Goal: Task Accomplishment & Management: Complete application form

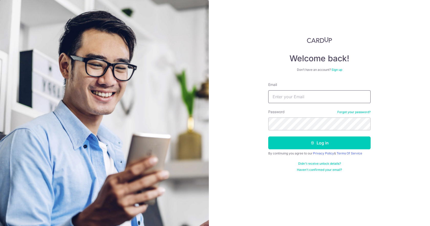
drag, startPoint x: 0, startPoint y: 0, endPoint x: 292, endPoint y: 98, distance: 307.7
click at [292, 98] on input "Email" at bounding box center [320, 96] width 102 height 13
type input "[EMAIL_ADDRESS][DOMAIN_NAME]"
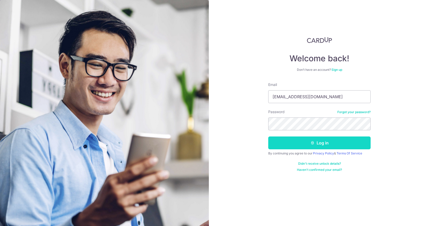
click at [301, 141] on button "Log in" at bounding box center [320, 142] width 102 height 13
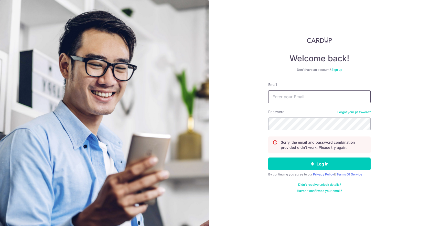
click at [289, 100] on input "Email" at bounding box center [320, 96] width 102 height 13
type input "[EMAIL_ADDRESS][DOMAIN_NAME]"
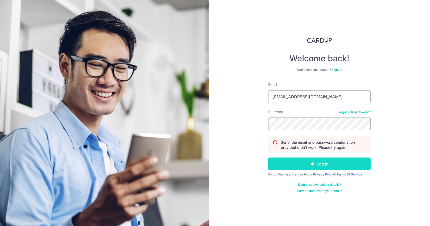
click at [308, 162] on button "Log in" at bounding box center [320, 163] width 102 height 13
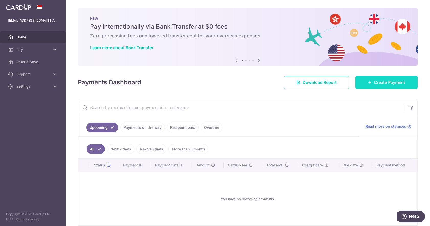
click at [368, 80] on icon at bounding box center [370, 82] width 4 height 4
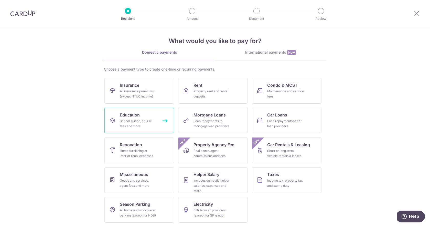
scroll to position [4, 0]
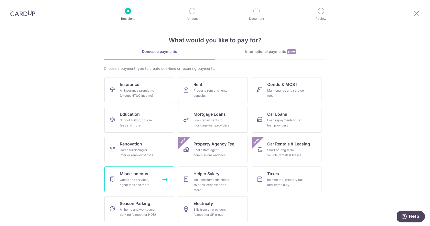
click at [129, 181] on div "Goods and services, agent fees and more" at bounding box center [138, 182] width 37 height 10
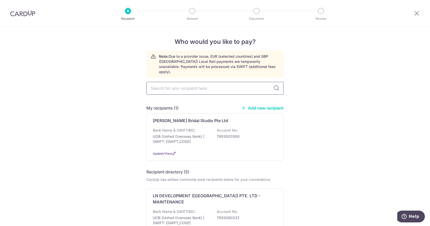
click at [185, 83] on input "text" at bounding box center [215, 88] width 137 height 13
click at [254, 105] on link "Add new recipient" at bounding box center [263, 107] width 42 height 5
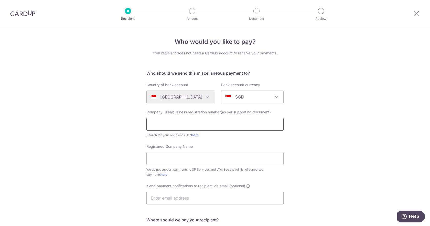
click at [170, 127] on input "text" at bounding box center [215, 124] width 137 height 13
click at [159, 138] on form "Who should we send this miscellaneous payment to? Country of bank account Alger…" at bounding box center [215, 195] width 137 height 251
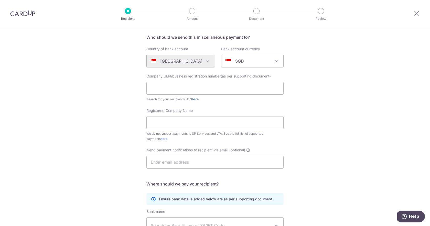
scroll to position [43, 0]
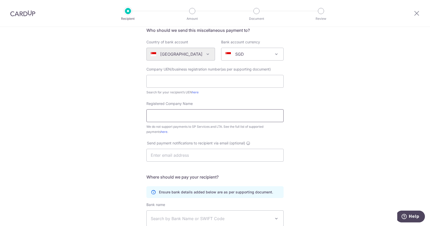
click at [186, 114] on input "Registered Company Name" at bounding box center [215, 115] width 137 height 13
click at [104, 113] on div "Who would you like to pay? Your recipient does not need a CardUp account to rec…" at bounding box center [215, 143] width 430 height 318
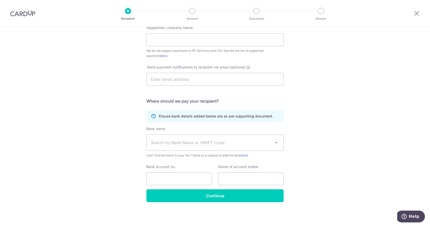
scroll to position [119, 0]
click at [174, 143] on span "Search by Bank Name or SWIFT Code" at bounding box center [211, 142] width 120 height 6
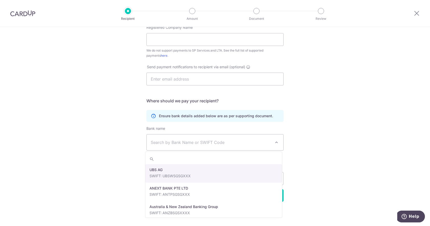
click at [108, 160] on div "Who would you like to pay? Your recipient does not need a CardUp account to rec…" at bounding box center [215, 67] width 430 height 318
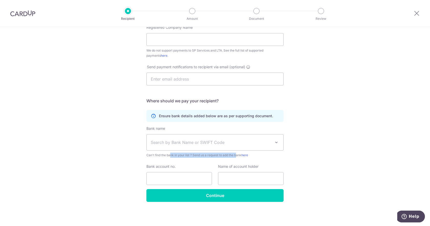
drag, startPoint x: 146, startPoint y: 155, endPoint x: 212, endPoint y: 155, distance: 66.6
click at [212, 155] on span "Can't find the bank in your list ? Send us a request to add the bank here" at bounding box center [215, 154] width 137 height 5
click at [180, 158] on div "Bank name (Select from our list, or add a new bank ) Select Bank UBS AG ANEXT B…" at bounding box center [215, 157] width 137 height 63
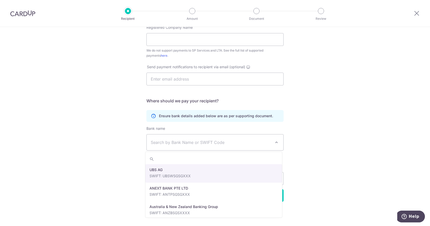
click at [175, 143] on span "Search by Bank Name or SWIFT Code" at bounding box center [211, 142] width 120 height 6
type input "POS"
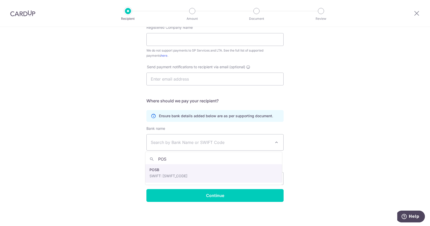
drag, startPoint x: 167, startPoint y: 161, endPoint x: 147, endPoint y: 161, distance: 19.7
click at [147, 161] on input "POS" at bounding box center [214, 159] width 137 height 10
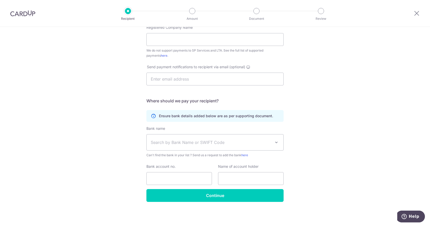
click at [124, 160] on div "Who would you like to pay? Your recipient does not need a CardUp account to rec…" at bounding box center [215, 67] width 430 height 318
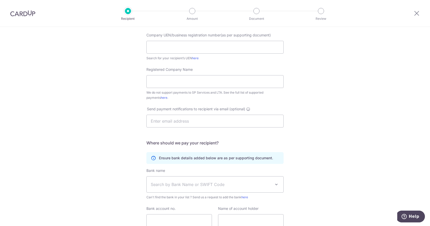
scroll to position [77, 0]
click at [132, 153] on div "Who would you like to pay? Your recipient does not need a CardUp account to rec…" at bounding box center [215, 109] width 430 height 318
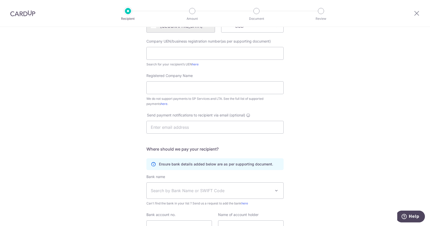
scroll to position [0, 0]
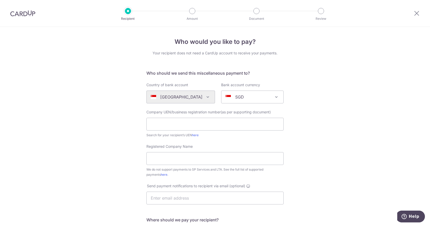
click at [421, 9] on div at bounding box center [417, 13] width 27 height 27
drag, startPoint x: 418, startPoint y: 12, endPoint x: 241, endPoint y: 24, distance: 178.0
click at [418, 12] on icon at bounding box center [417, 13] width 6 height 6
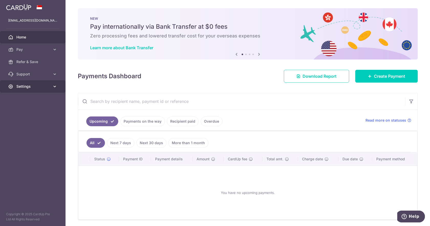
click at [30, 86] on span "Settings" at bounding box center [33, 86] width 34 height 5
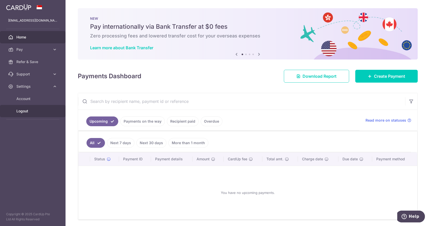
click at [28, 110] on span "Logout" at bounding box center [33, 110] width 34 height 5
